Goal: Information Seeking & Learning: Understand process/instructions

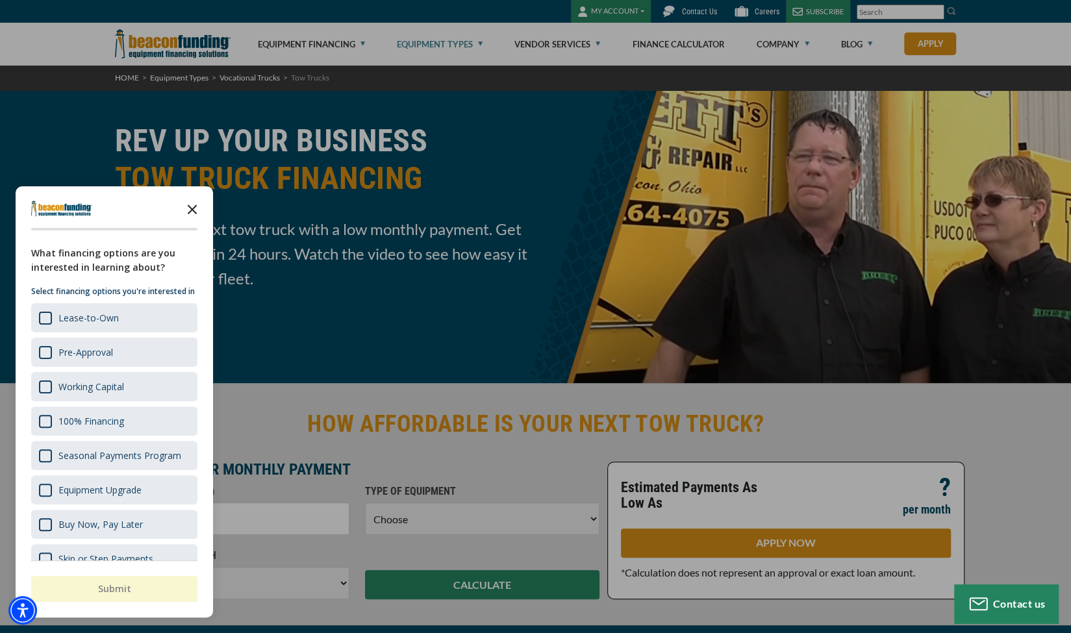
click at [192, 210] on polygon "Close the survey" at bounding box center [193, 210] width 10 height 10
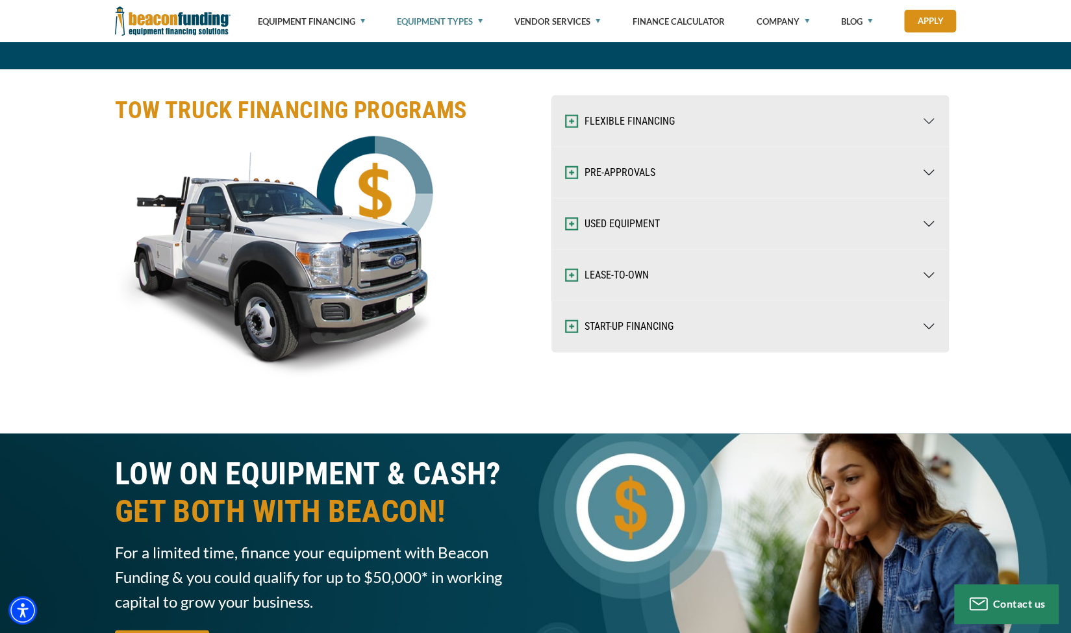
scroll to position [2048, 0]
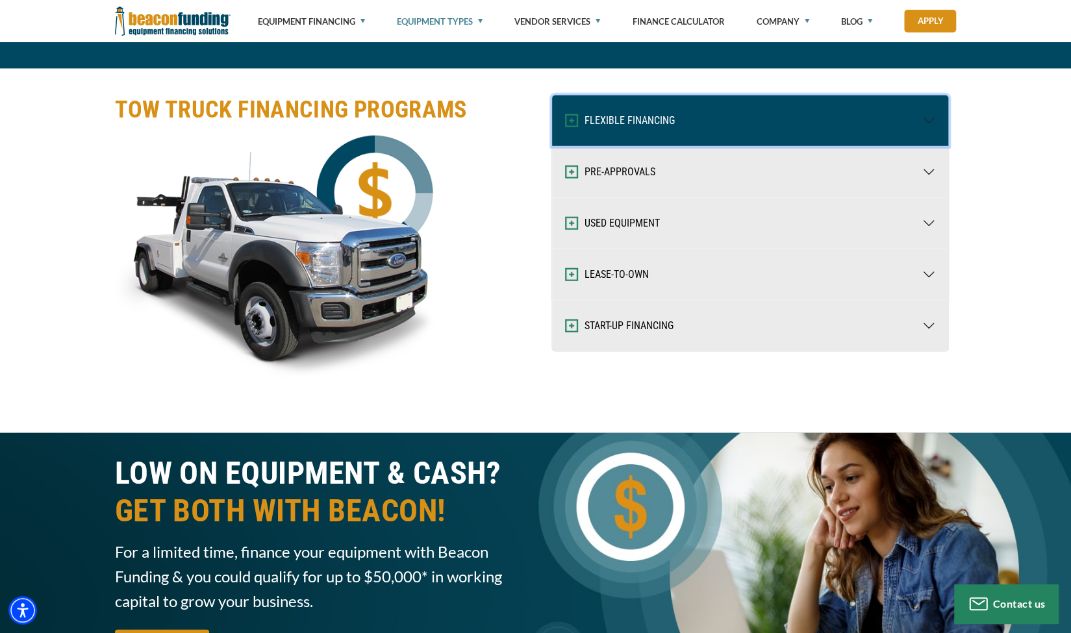
click at [844, 124] on button "FLEXIBLE FINANCING" at bounding box center [750, 120] width 396 height 51
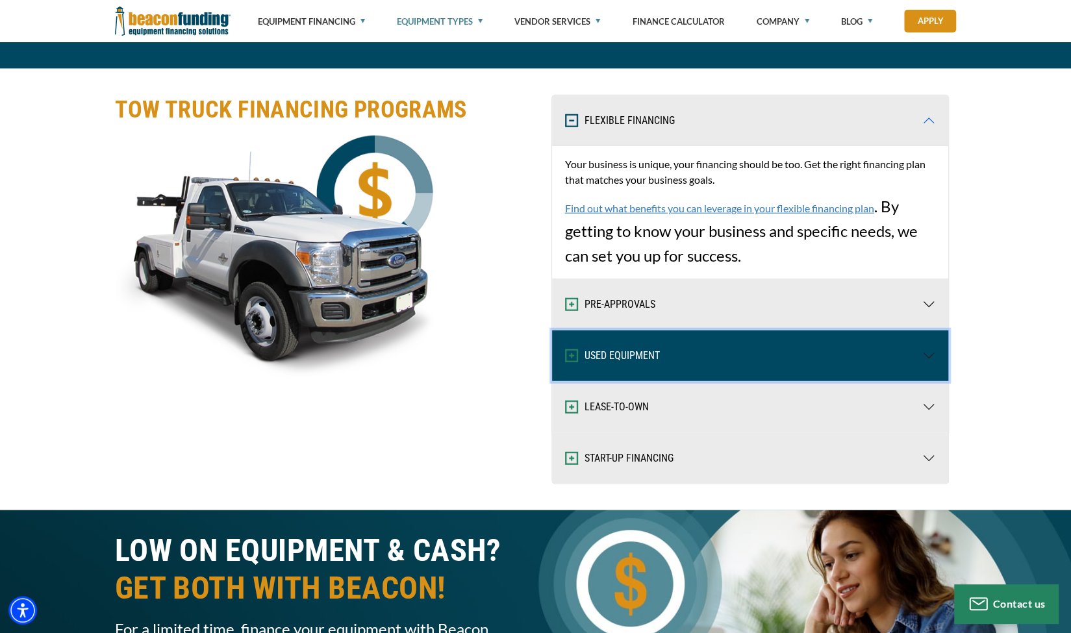
click at [861, 354] on button "USED EQUIPMENT" at bounding box center [750, 356] width 396 height 51
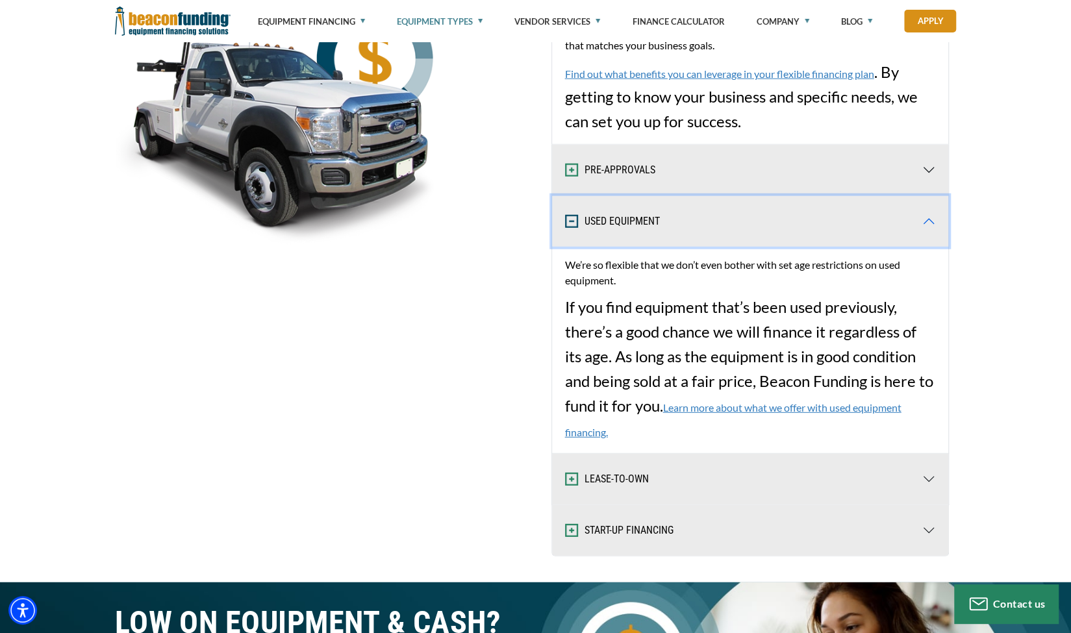
scroll to position [2183, 0]
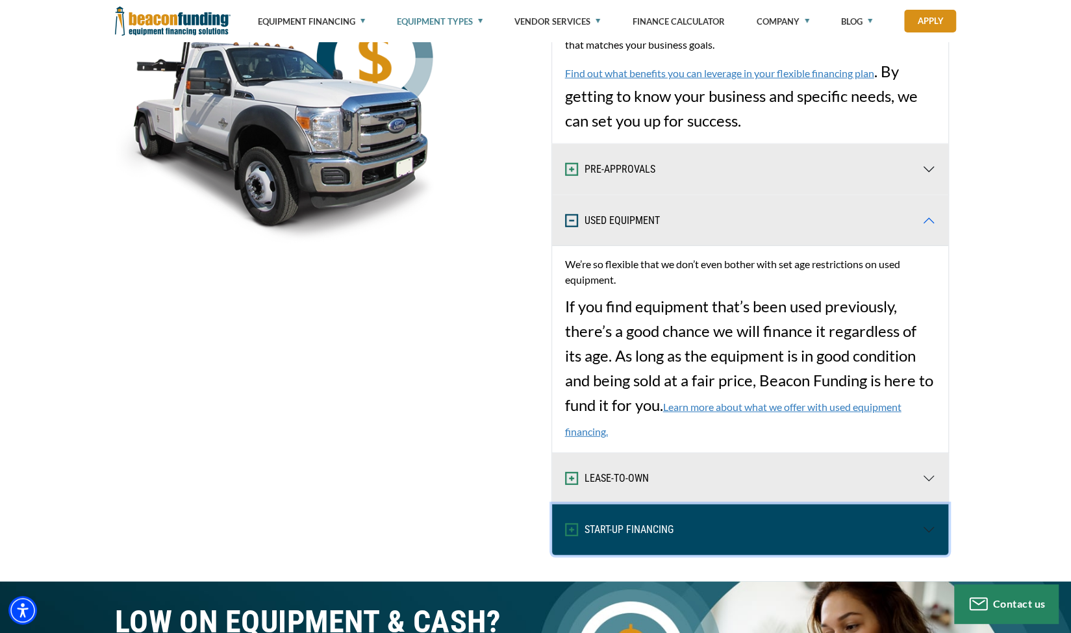
click at [767, 518] on button "START-UP FINANCING" at bounding box center [750, 530] width 396 height 51
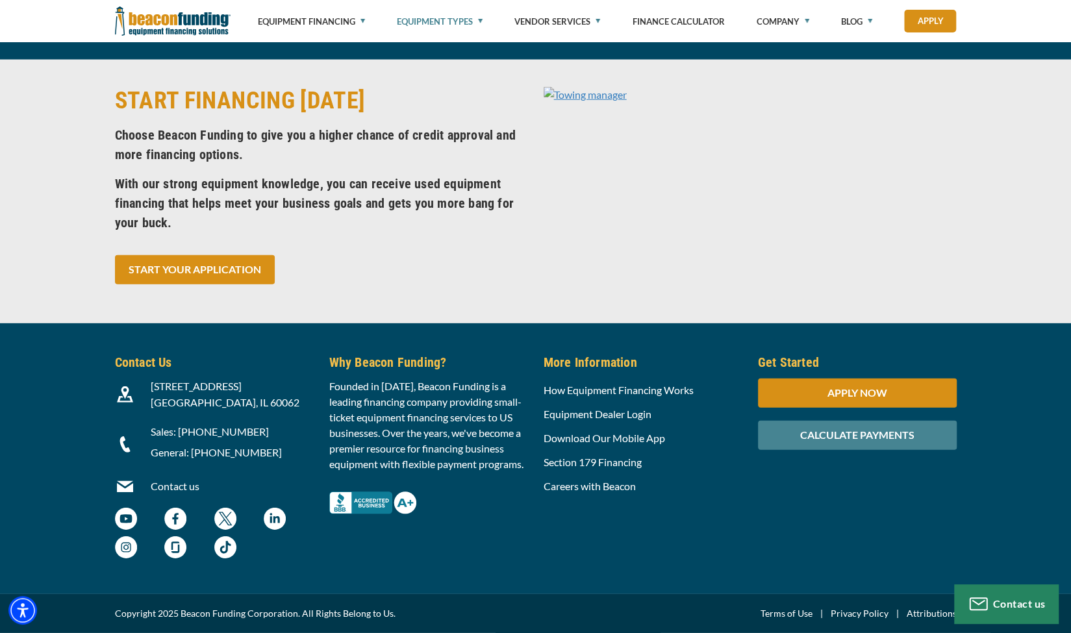
scroll to position [5594, 0]
click at [678, 395] on link "How Equipment Financing Works" at bounding box center [619, 390] width 150 height 12
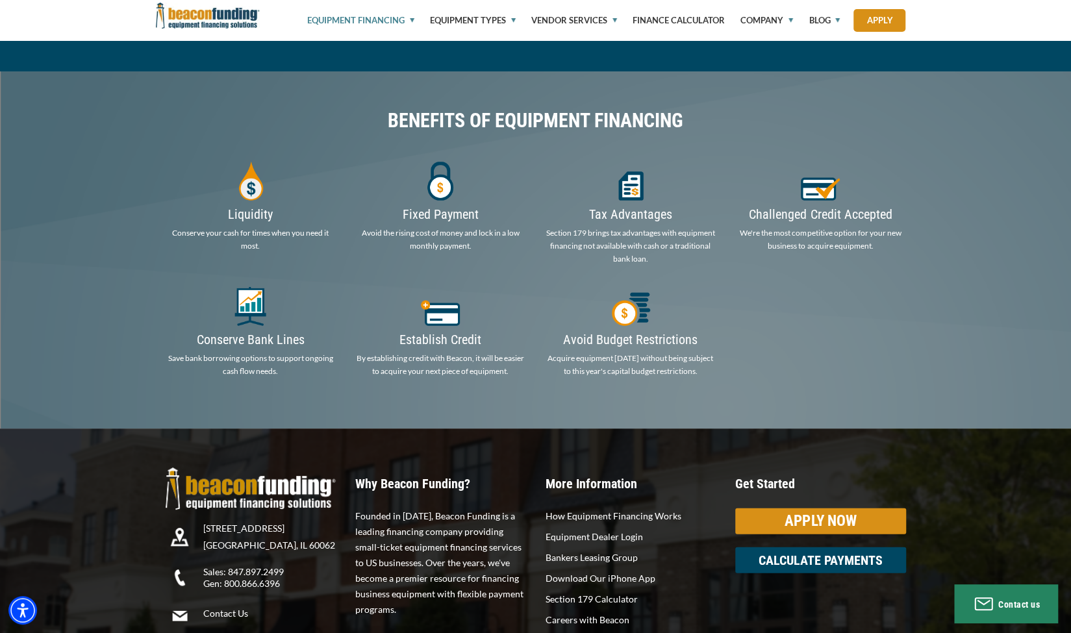
scroll to position [2113, 0]
